Goal: Task Accomplishment & Management: Manage account settings

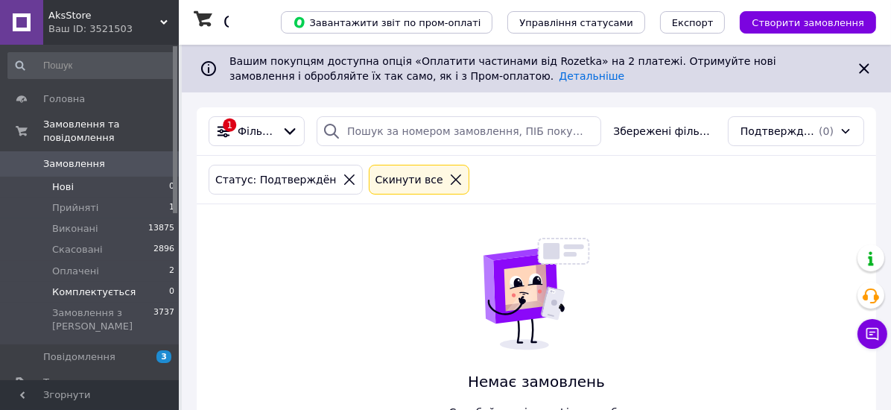
click at [58, 180] on span "Нові" at bounding box center [63, 186] width 22 height 13
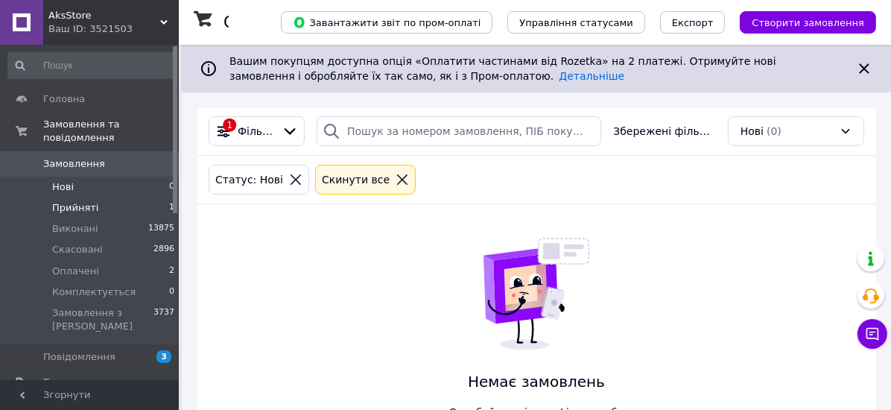
click at [80, 201] on span "Прийняті" at bounding box center [75, 207] width 46 height 13
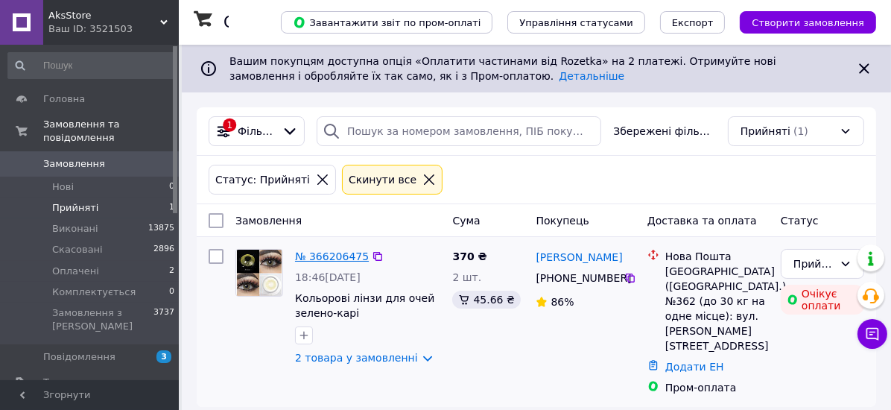
click at [314, 262] on link "№ 366206475" at bounding box center [332, 256] width 74 height 12
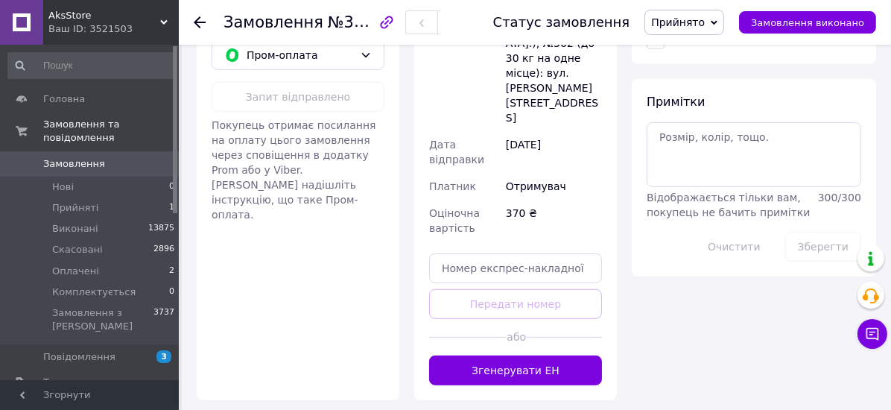
scroll to position [954, 0]
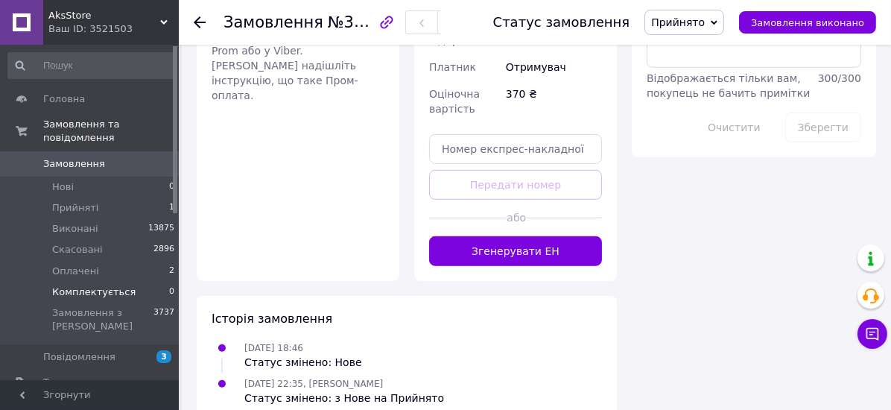
click at [73, 285] on span "Комплектується" at bounding box center [93, 291] width 83 height 13
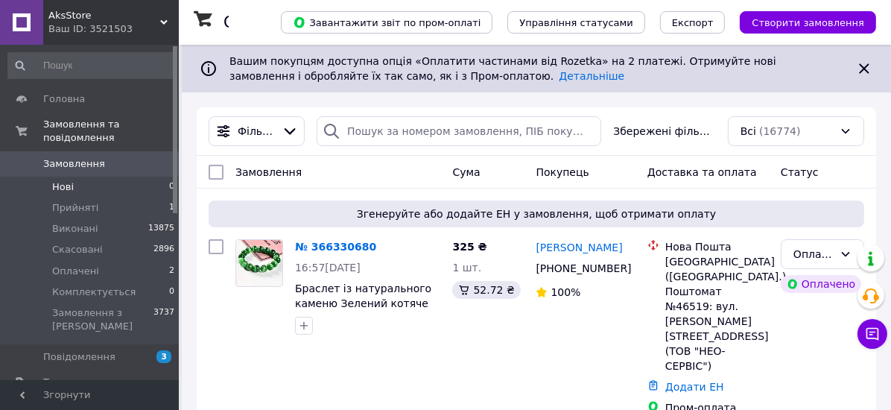
click at [72, 180] on span "Нові" at bounding box center [63, 186] width 22 height 13
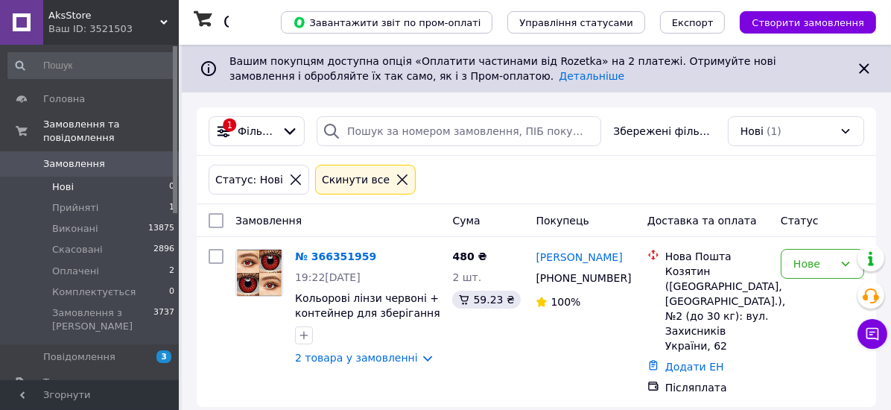
scroll to position [78, 0]
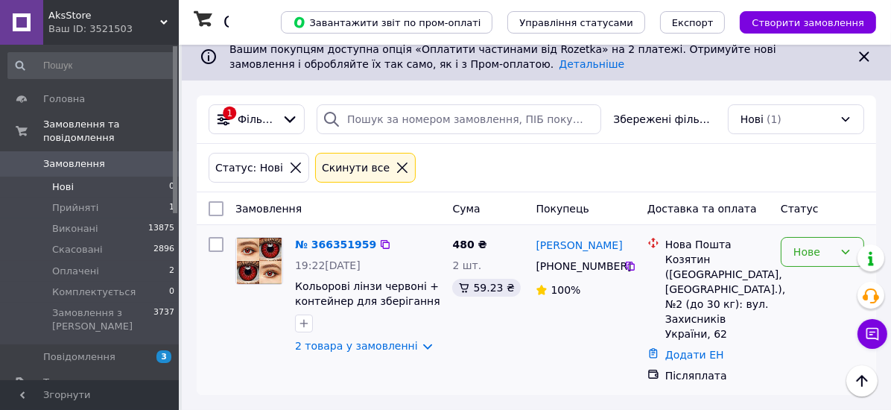
click at [809, 244] on div "Нове" at bounding box center [814, 252] width 40 height 16
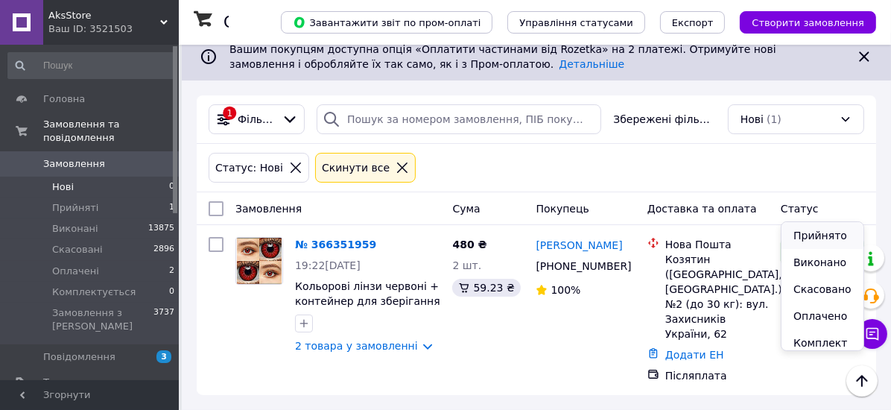
click at [812, 232] on li "Прийнято" at bounding box center [823, 235] width 82 height 27
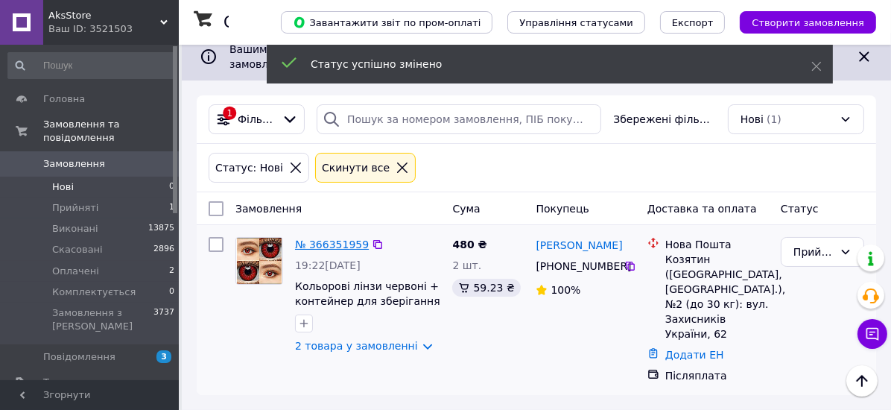
click at [332, 239] on link "№ 366351959" at bounding box center [332, 245] width 74 height 12
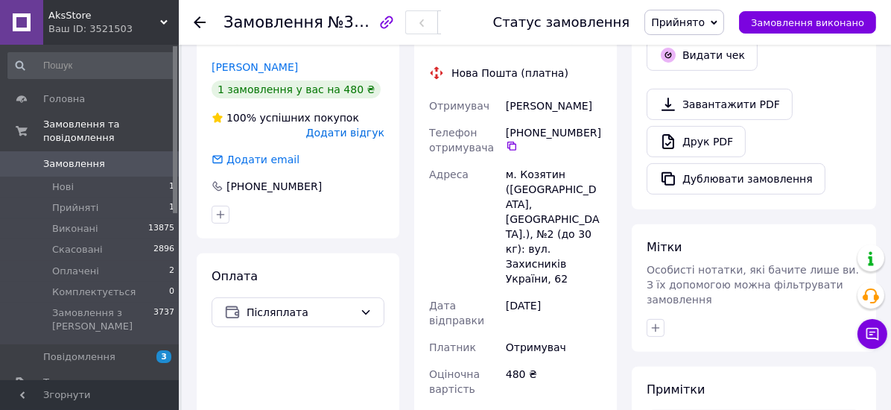
scroll to position [496, 0]
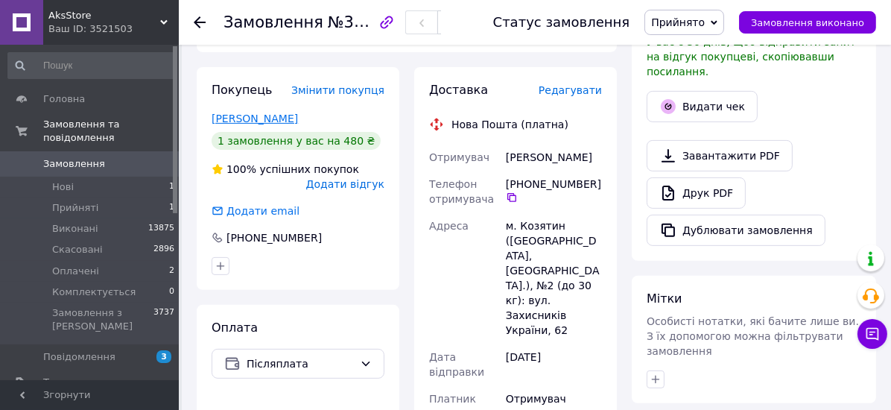
click at [241, 124] on link "[PERSON_NAME]" at bounding box center [255, 119] width 86 height 12
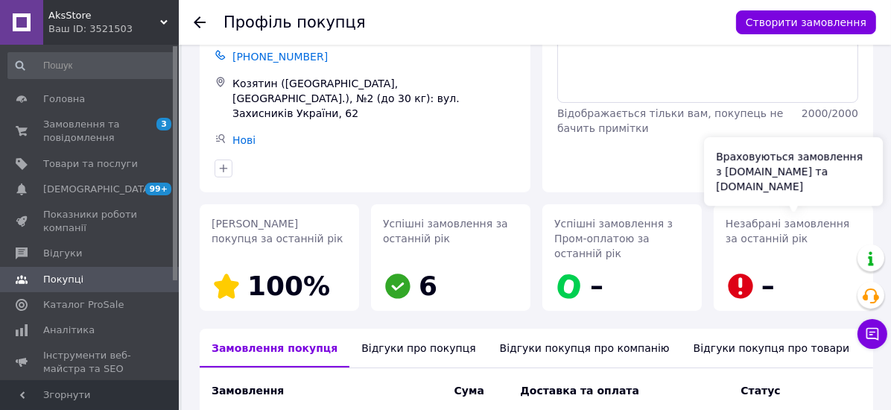
scroll to position [119, 0]
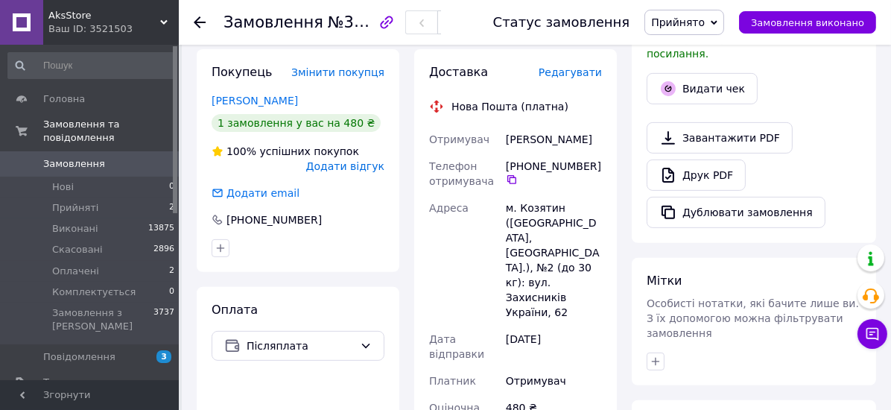
scroll to position [537, 0]
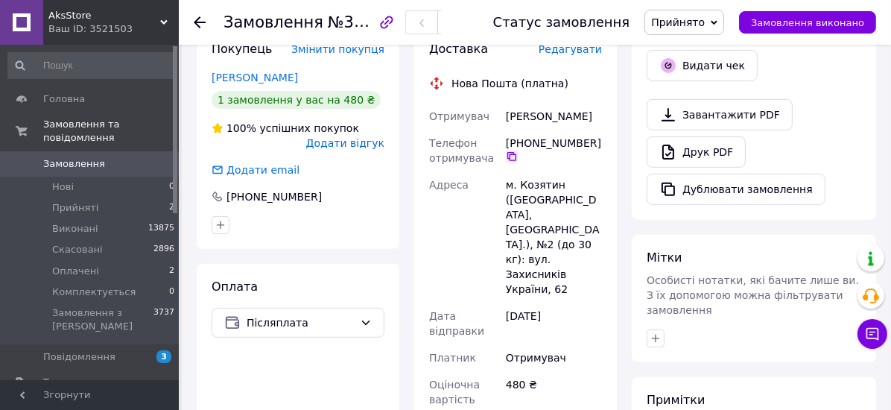
click at [512, 162] on icon at bounding box center [512, 157] width 12 height 12
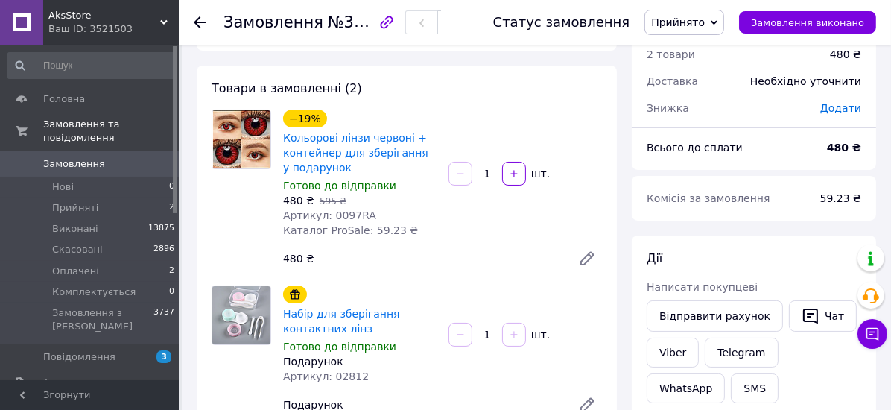
scroll to position [0, 0]
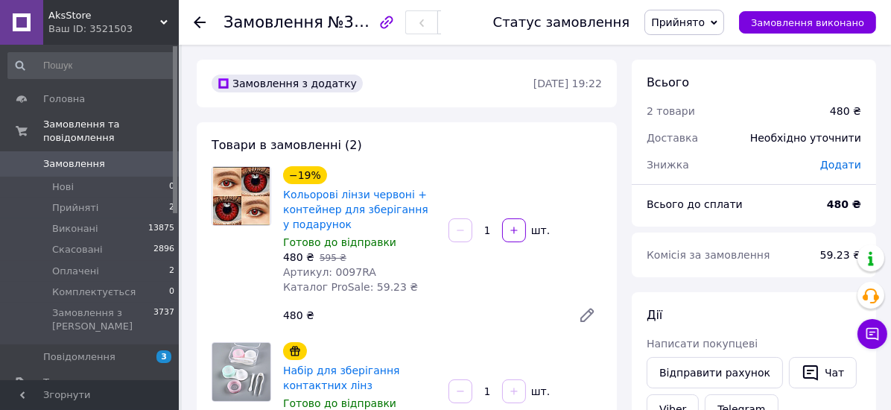
click at [683, 22] on span "Прийнято" at bounding box center [678, 22] width 54 height 12
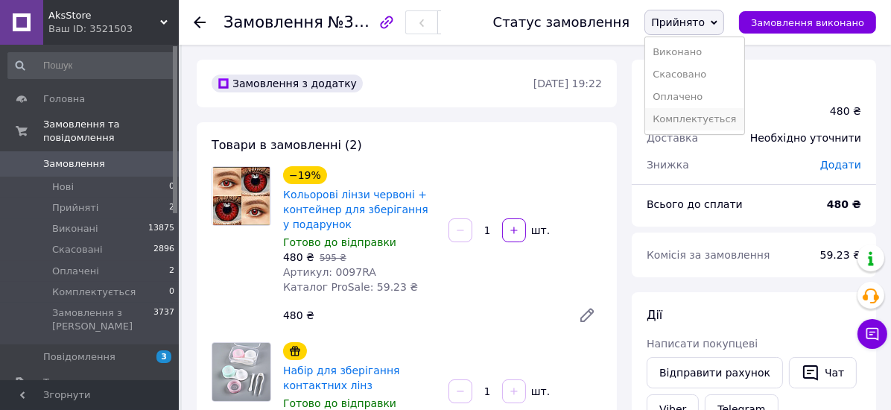
click at [677, 130] on li "Комплектується" at bounding box center [694, 119] width 98 height 22
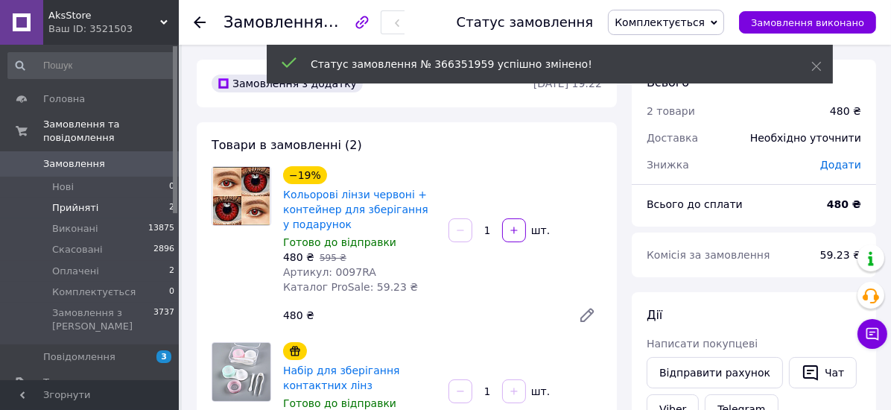
click at [90, 201] on span "Прийняті" at bounding box center [75, 207] width 46 height 13
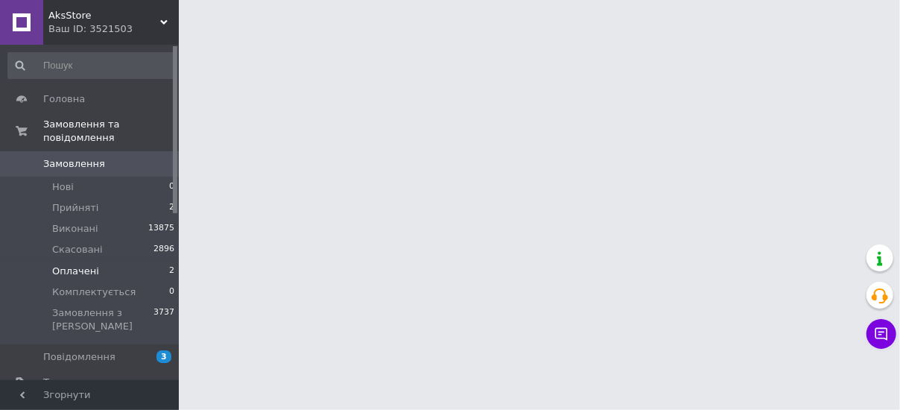
click at [68, 265] on span "Оплачені" at bounding box center [75, 271] width 47 height 13
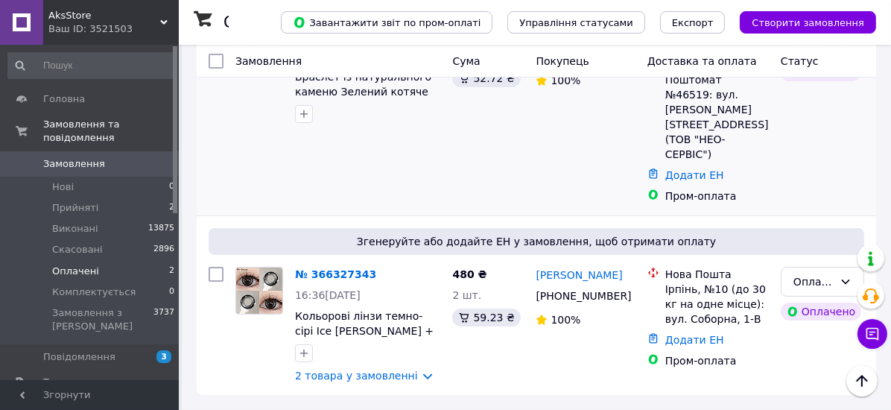
scroll to position [325, 0]
click at [87, 265] on span "Оплачені" at bounding box center [75, 271] width 47 height 13
click at [76, 201] on span "Прийняті" at bounding box center [75, 207] width 46 height 13
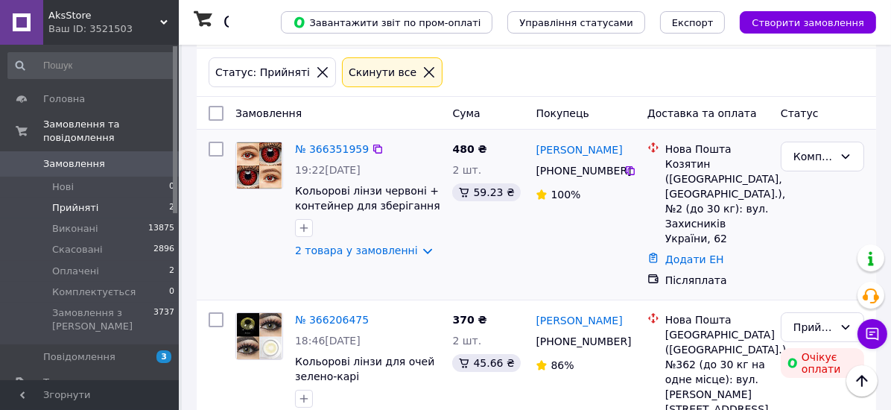
scroll to position [104, 0]
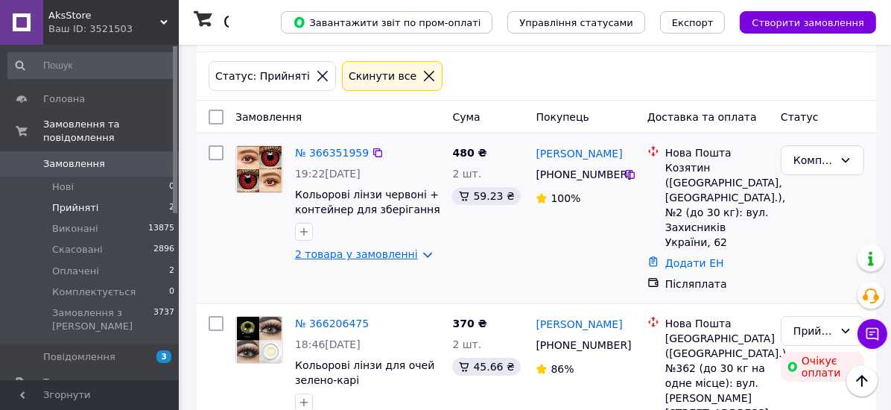
click at [302, 260] on link "2 товара у замовленні" at bounding box center [356, 254] width 123 height 12
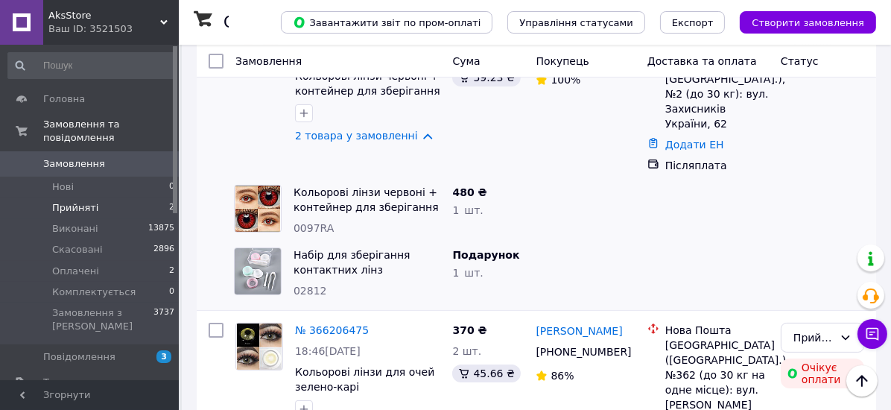
scroll to position [223, 0]
click at [60, 180] on span "Нові" at bounding box center [63, 186] width 22 height 13
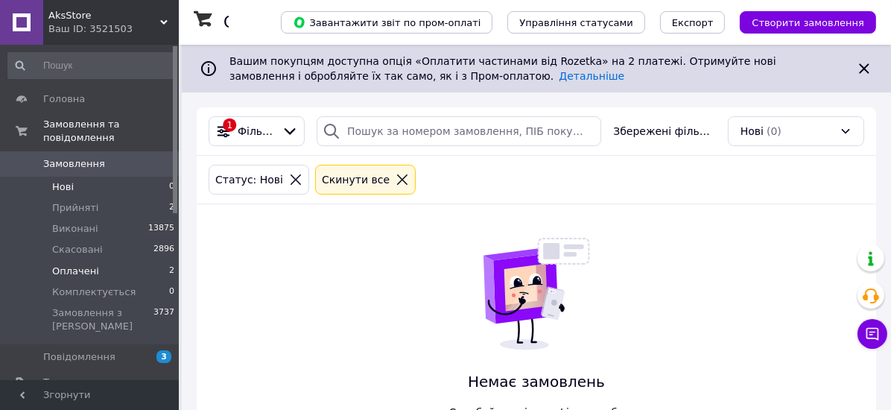
click at [84, 265] on span "Оплачені" at bounding box center [75, 271] width 47 height 13
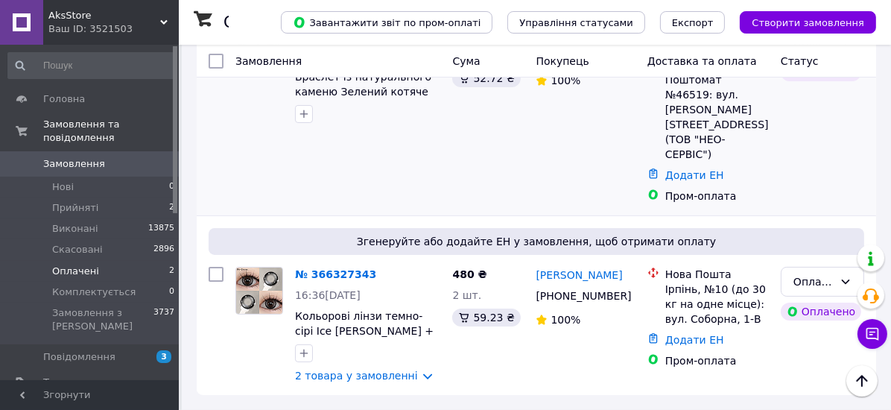
scroll to position [325, 0]
